Goal: Task Accomplishment & Management: Use online tool/utility

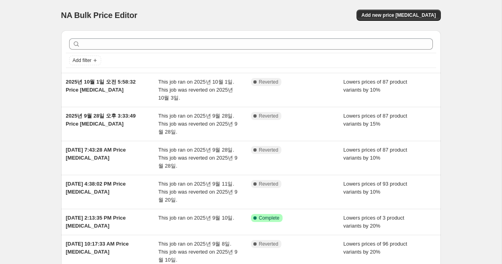
click at [391, 21] on div "NA Bulk Price Editor. This page is ready NA Bulk Price Editor Add new price cha…" at bounding box center [251, 15] width 380 height 30
click at [387, 18] on button "Add new price change job" at bounding box center [398, 15] width 84 height 11
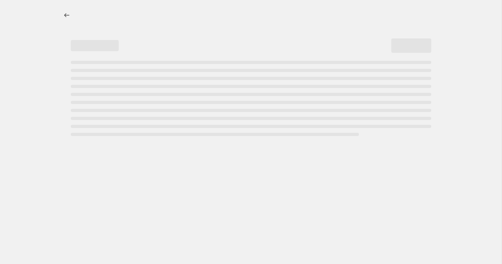
select select "percentage"
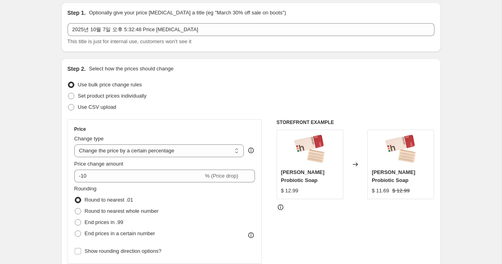
scroll to position [44, 0]
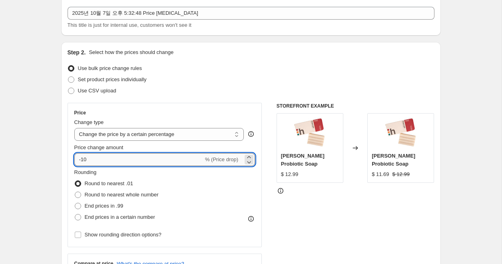
click at [95, 159] on input "-10" at bounding box center [138, 159] width 129 height 13
type input "-1"
type input "-20"
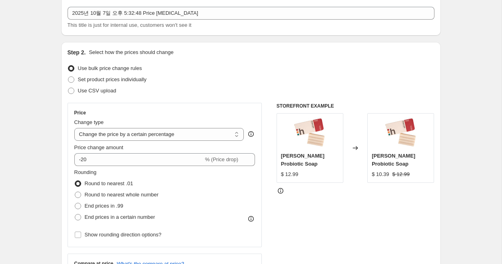
click at [103, 207] on span "End prices in .99" at bounding box center [104, 206] width 39 height 6
click at [75, 203] on input "End prices in .99" at bounding box center [75, 203] width 0 height 0
radio input "true"
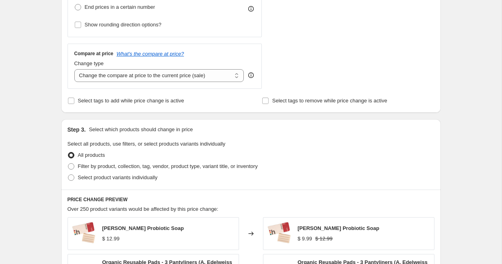
scroll to position [298, 0]
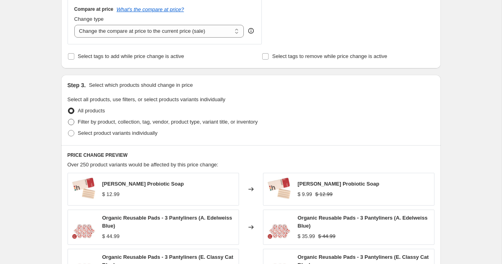
click at [108, 122] on span "Filter by product, collection, tag, vendor, product type, variant title, or inv…" at bounding box center [168, 122] width 180 height 6
click at [68, 119] on input "Filter by product, collection, tag, vendor, product type, variant title, or inv…" at bounding box center [68, 119] width 0 height 0
radio input "true"
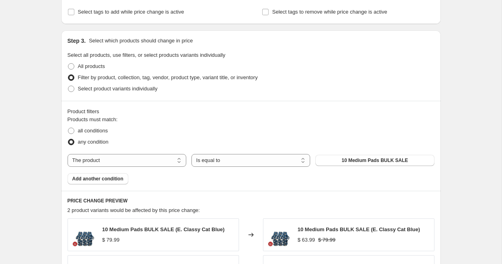
scroll to position [368, 0]
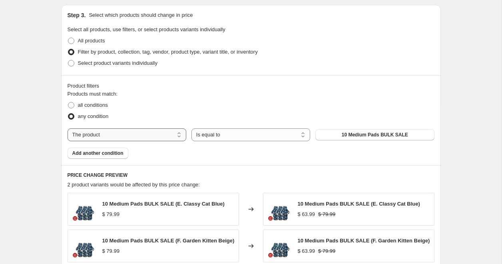
click at [160, 129] on select "The product The product's collection The product's tag The product's vendor The…" at bounding box center [127, 134] width 119 height 13
select select "collection"
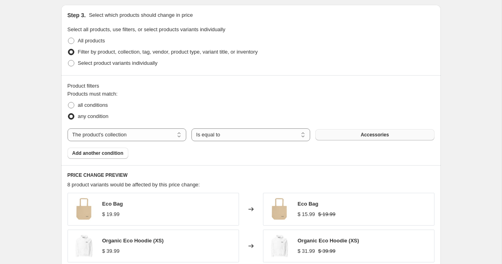
click at [336, 136] on button "Accessories" at bounding box center [374, 134] width 119 height 11
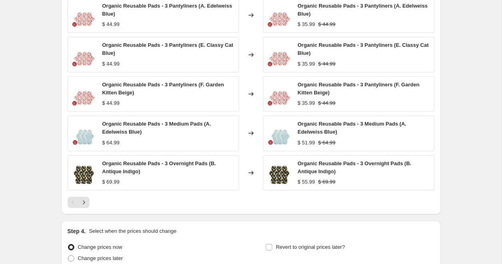
scroll to position [638, 0]
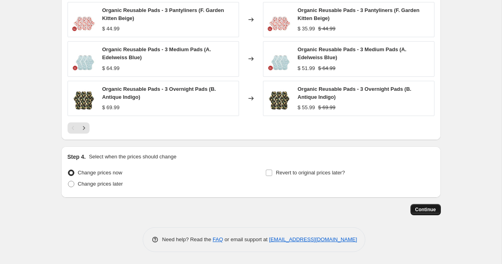
click at [421, 207] on span "Continue" at bounding box center [425, 209] width 21 height 6
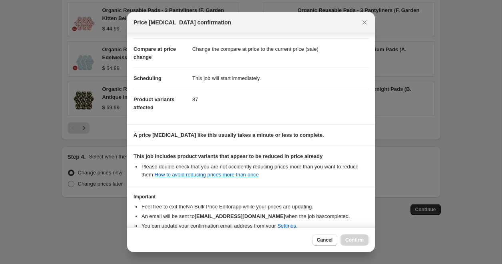
scroll to position [73, 0]
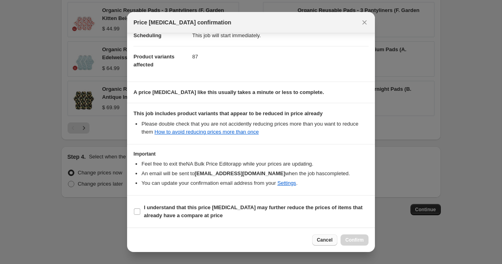
click at [326, 238] on span "Cancel" at bounding box center [325, 240] width 16 height 6
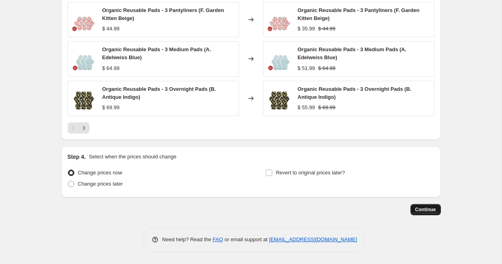
click at [422, 210] on span "Continue" at bounding box center [425, 209] width 21 height 6
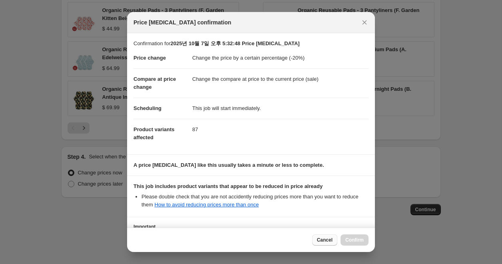
click at [322, 239] on span "Cancel" at bounding box center [325, 240] width 16 height 6
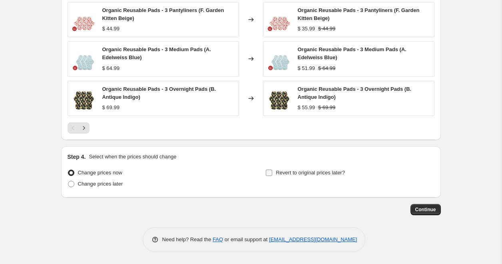
click at [299, 171] on span "Revert to original prices later?" at bounding box center [310, 172] width 69 height 6
click at [272, 171] on input "Revert to original prices later?" at bounding box center [269, 172] width 6 height 6
checkbox input "true"
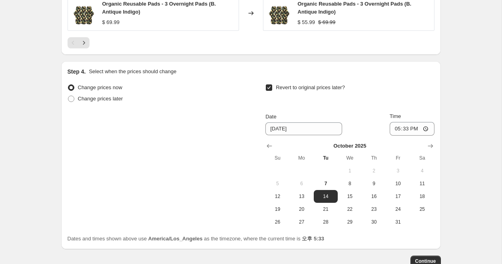
scroll to position [774, 0]
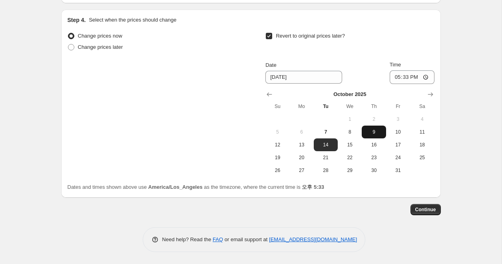
click at [377, 131] on span "9" at bounding box center [374, 132] width 18 height 6
type input "10/9/2025"
click at [425, 212] on span "Continue" at bounding box center [425, 209] width 21 height 6
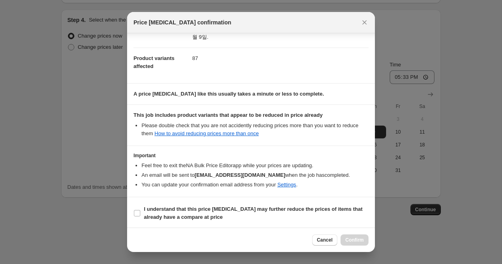
scroll to position [81, 0]
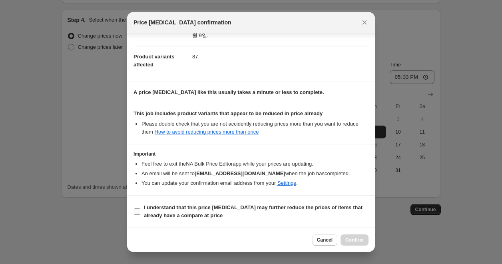
click at [302, 212] on span "I understand that this price change job may further reduce the prices of items …" at bounding box center [256, 211] width 225 height 16
click at [140, 212] on input "I understand that this price change job may further reduce the prices of items …" at bounding box center [137, 211] width 6 height 6
checkbox input "true"
click at [350, 242] on span "Confirm" at bounding box center [354, 240] width 18 height 6
